Goal: Information Seeking & Learning: Learn about a topic

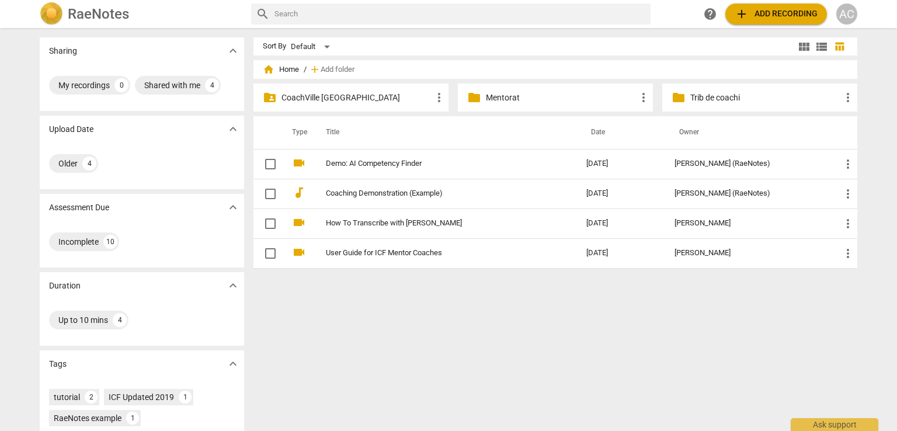
click at [543, 96] on p "Mentorat" at bounding box center [561, 98] width 151 height 12
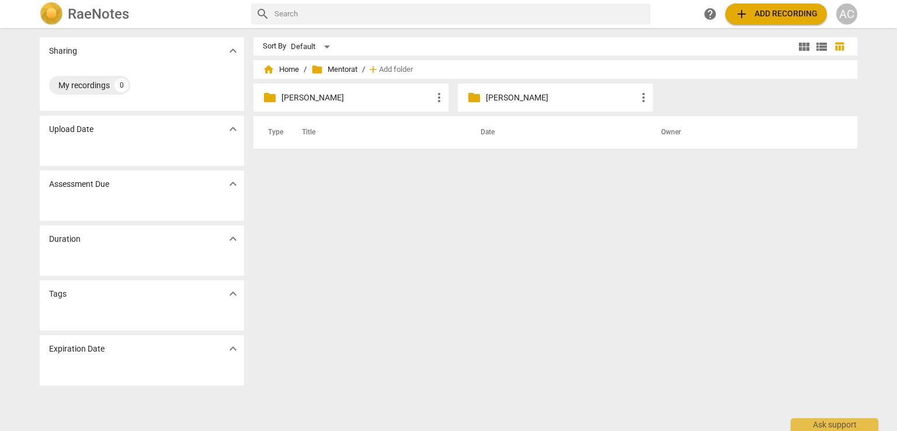
click at [513, 99] on p "[PERSON_NAME]" at bounding box center [561, 98] width 151 height 12
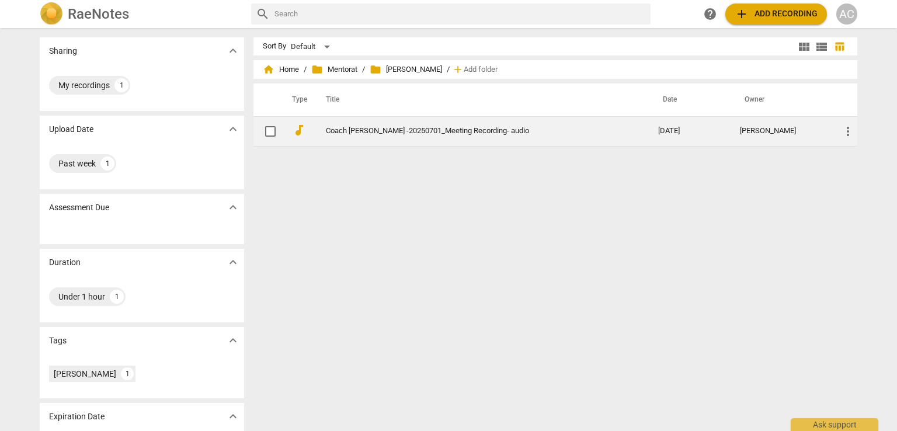
click at [409, 129] on link "Coach [PERSON_NAME] -20250701_Meeting Recording- audio" at bounding box center [471, 131] width 290 height 9
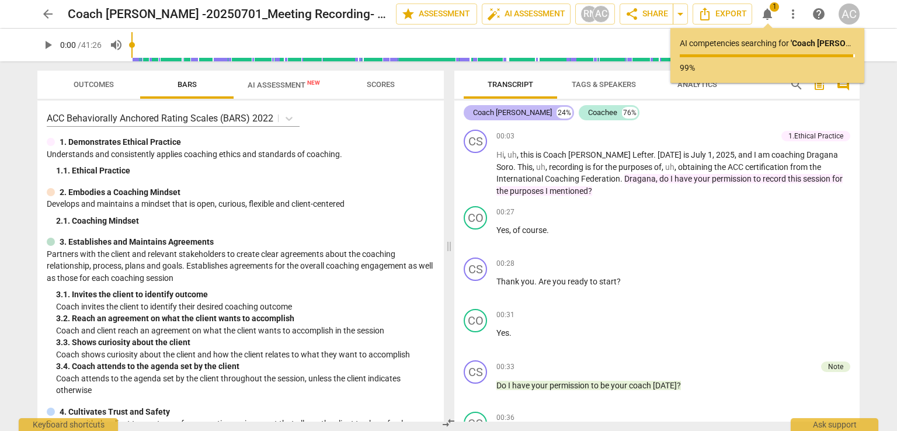
click at [535, 119] on div "Coach [PERSON_NAME] 24%" at bounding box center [519, 112] width 110 height 15
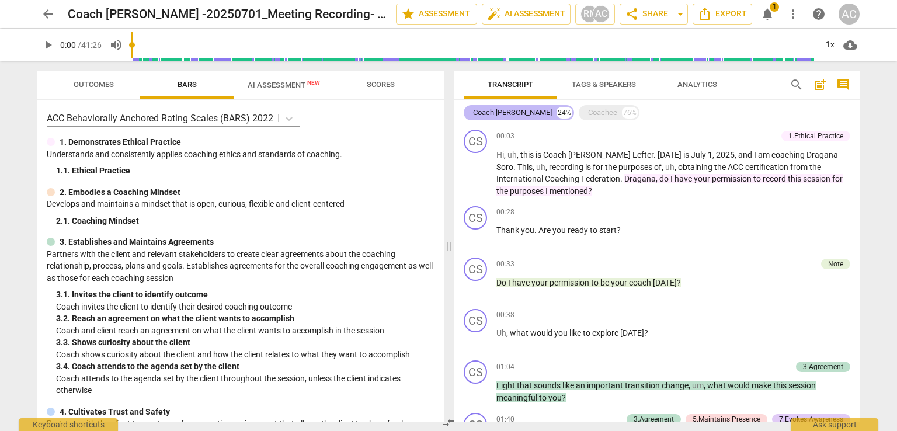
click at [535, 119] on div "Coach [PERSON_NAME] 24%" at bounding box center [519, 112] width 110 height 15
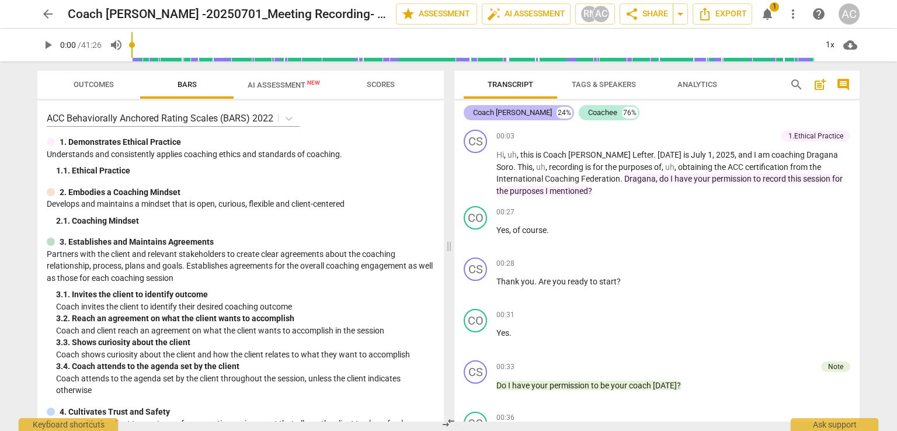
click at [535, 119] on div "Coach [PERSON_NAME] 24%" at bounding box center [519, 112] width 110 height 15
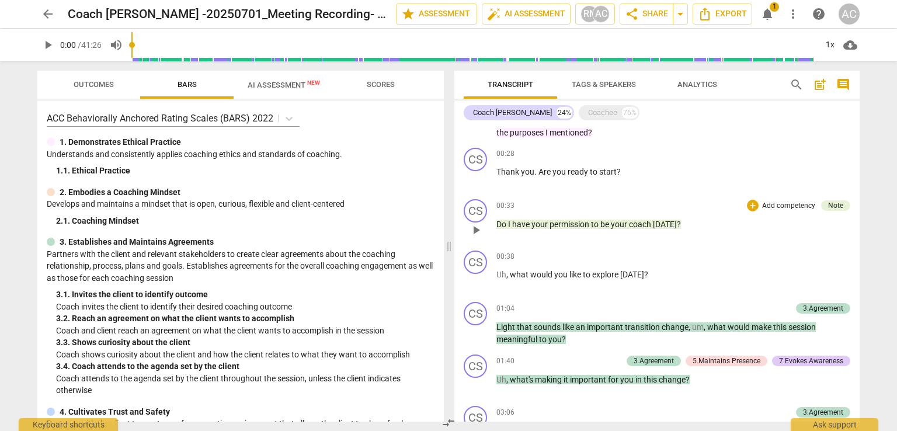
scroll to position [117, 0]
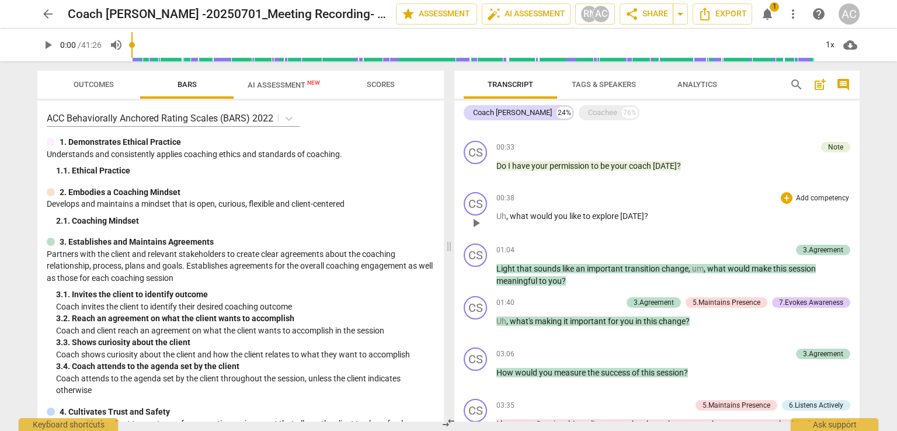
click at [565, 215] on span "you" at bounding box center [561, 215] width 15 height 9
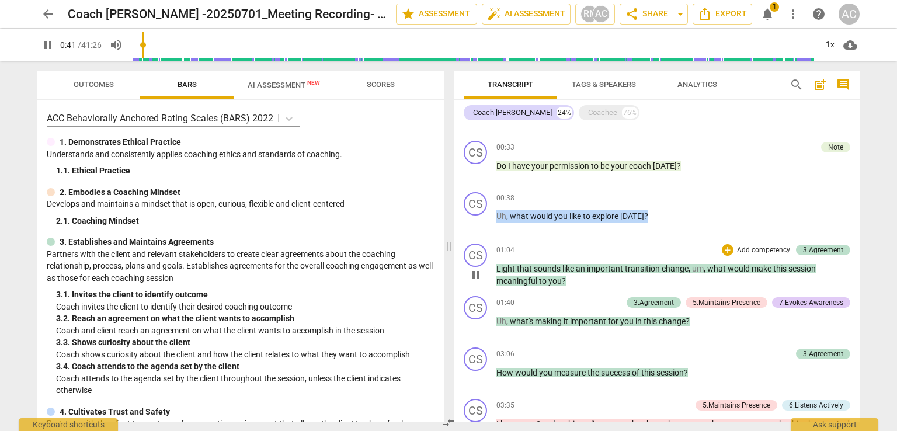
click at [471, 224] on span "pause" at bounding box center [476, 223] width 14 height 14
type input "41"
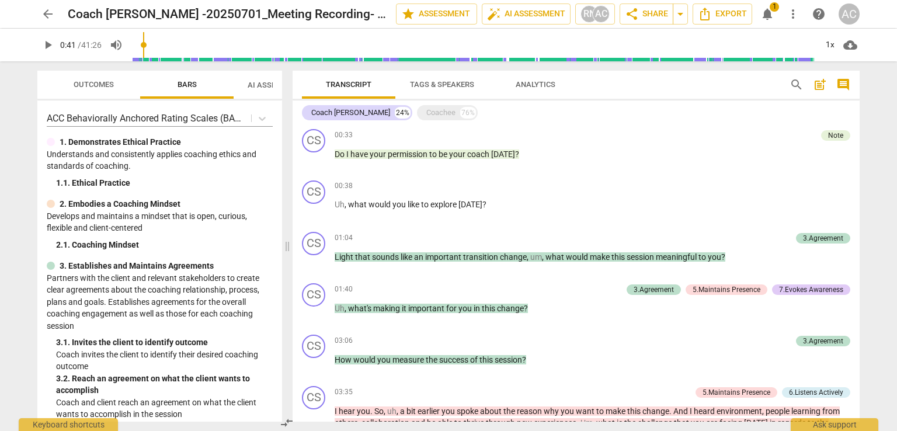
scroll to position [105, 0]
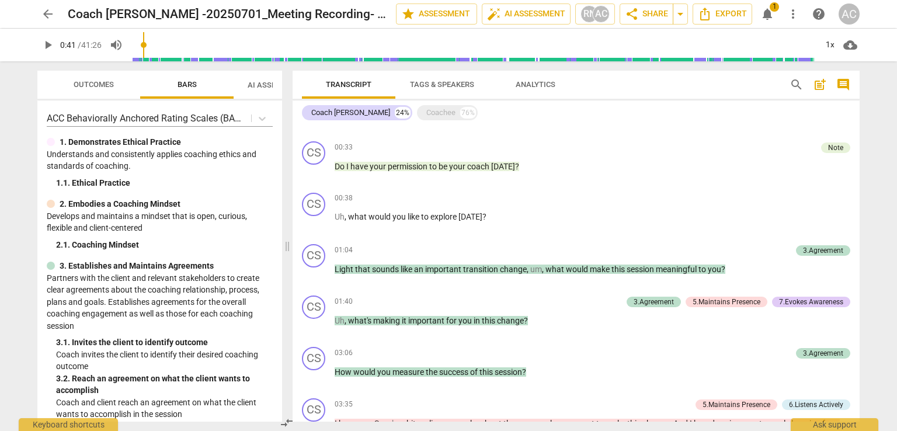
drag, startPoint x: 449, startPoint y: 230, endPoint x: 287, endPoint y: 218, distance: 162.2
click at [287, 218] on span at bounding box center [287, 246] width 7 height 370
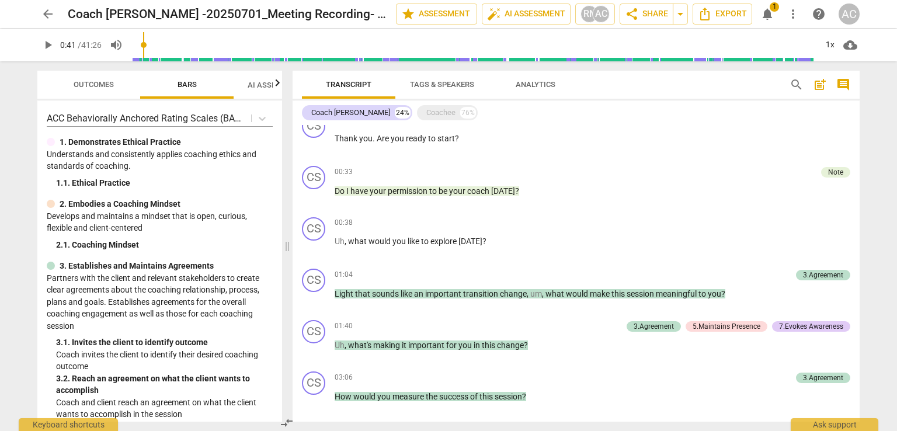
scroll to position [175, 0]
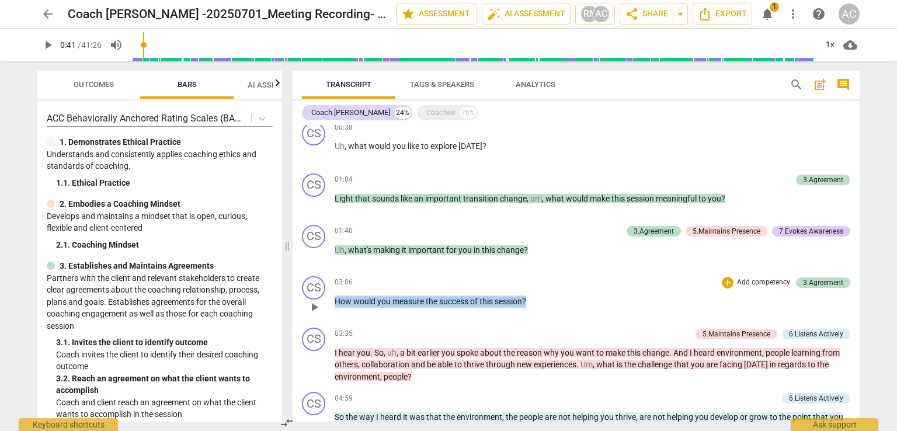
drag, startPoint x: 548, startPoint y: 300, endPoint x: 331, endPoint y: 300, distance: 216.7
click at [331, 300] on div "CS play_arrow pause 03:06 + Add competency 3.Agreement keyboard_arrow_right How…" at bounding box center [576, 297] width 567 height 51
click at [427, 113] on div "Coachee" at bounding box center [440, 113] width 29 height 12
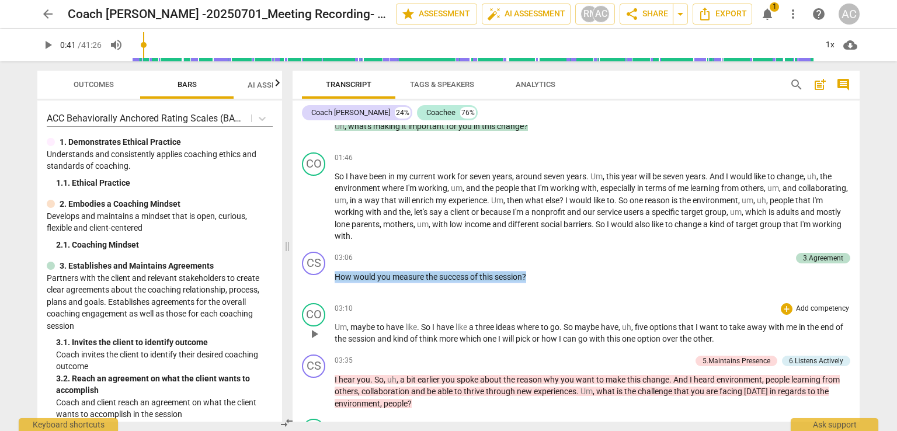
scroll to position [561, 0]
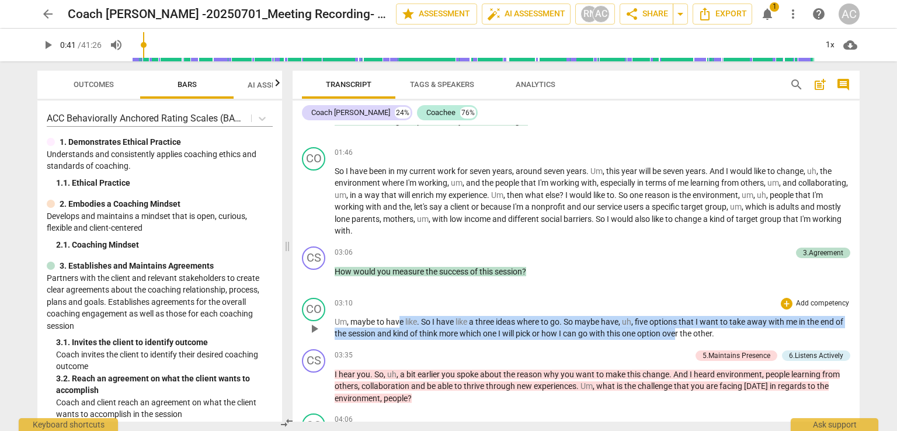
drag, startPoint x: 399, startPoint y: 318, endPoint x: 678, endPoint y: 327, distance: 278.8
click at [678, 327] on p "Um , maybe to have like . So I have like a three ideas where to go . So maybe h…" at bounding box center [593, 328] width 516 height 24
click at [502, 329] on span "I" at bounding box center [500, 333] width 4 height 9
drag, startPoint x: 490, startPoint y: 320, endPoint x: 659, endPoint y: 325, distance: 168.9
click at [659, 325] on p "Um , maybe to have like . So I have like a three ideas where to go . So maybe h…" at bounding box center [593, 328] width 516 height 24
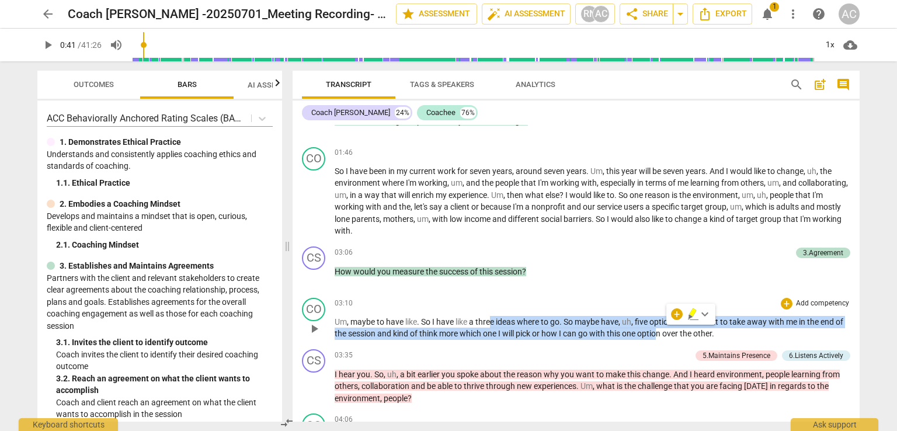
click at [659, 329] on span "option" at bounding box center [649, 333] width 25 height 9
click at [505, 317] on span "ideas" at bounding box center [506, 321] width 21 height 9
drag, startPoint x: 593, startPoint y: 321, endPoint x: 695, endPoint y: 331, distance: 101.6
click at [695, 331] on p "Um , maybe to have like . So I have like a three ideas where to go . So maybe h…" at bounding box center [593, 328] width 516 height 24
click at [693, 331] on span "the" at bounding box center [686, 333] width 13 height 9
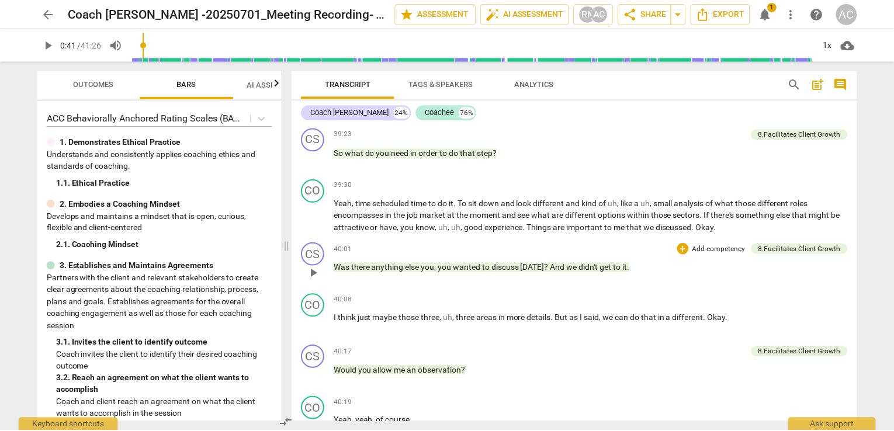
scroll to position [6065, 0]
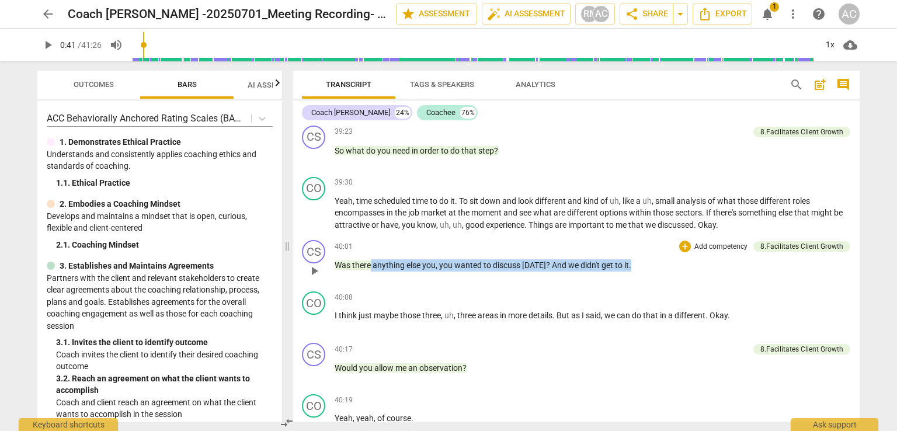
drag, startPoint x: 371, startPoint y: 297, endPoint x: 636, endPoint y: 293, distance: 264.1
click at [636, 272] on p "Was there anything else you , you wanted to discuss [DATE] ? And we didn't get …" at bounding box center [593, 265] width 516 height 12
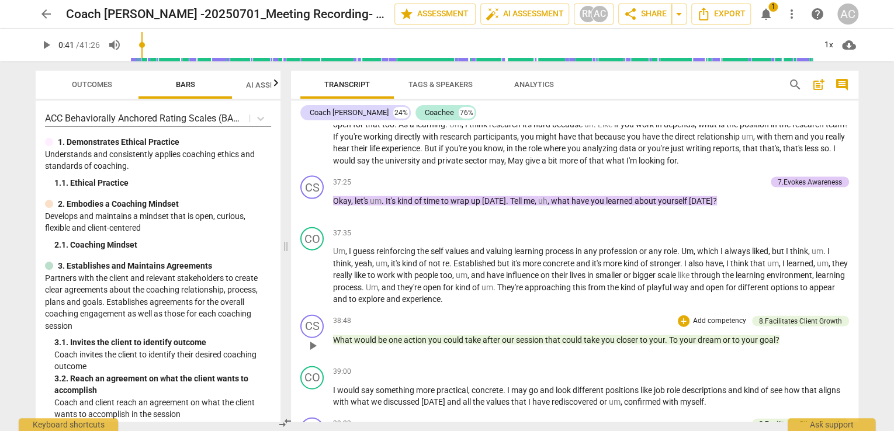
scroll to position [5481, 0]
